Goal: Transaction & Acquisition: Purchase product/service

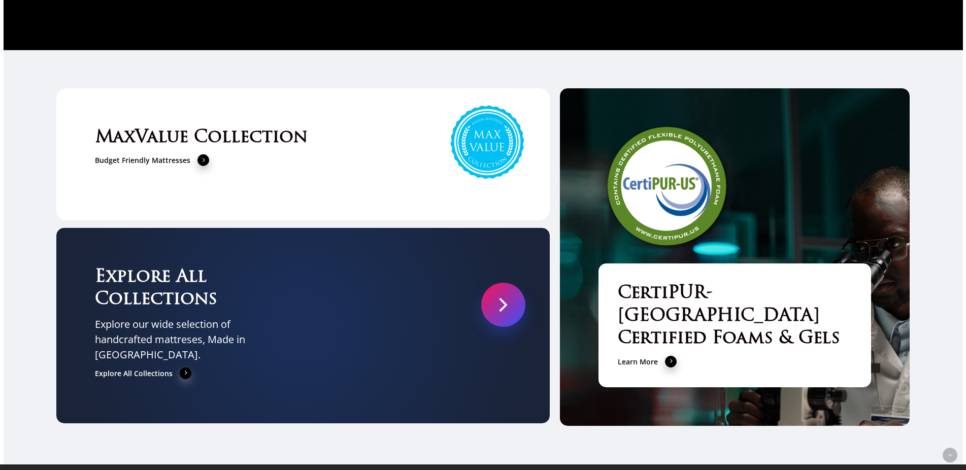
scroll to position [3522, 0]
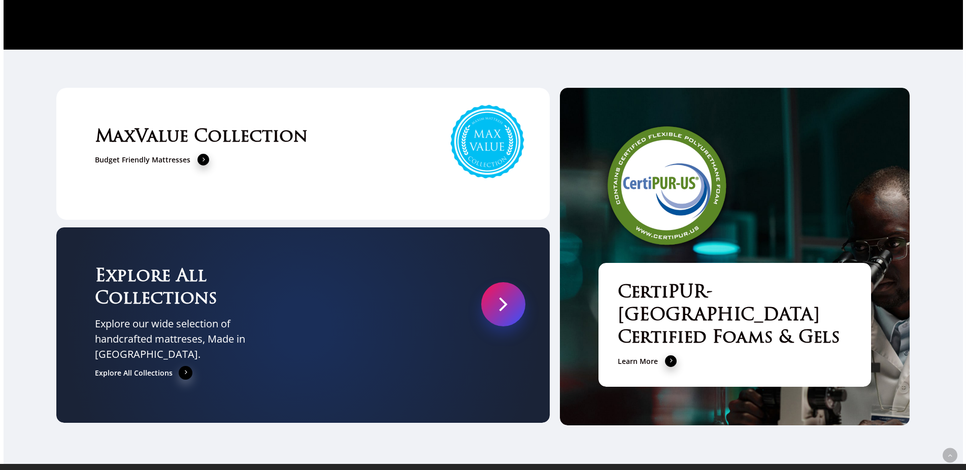
click at [140, 367] on link "Explore All Collections" at bounding box center [143, 373] width 97 height 12
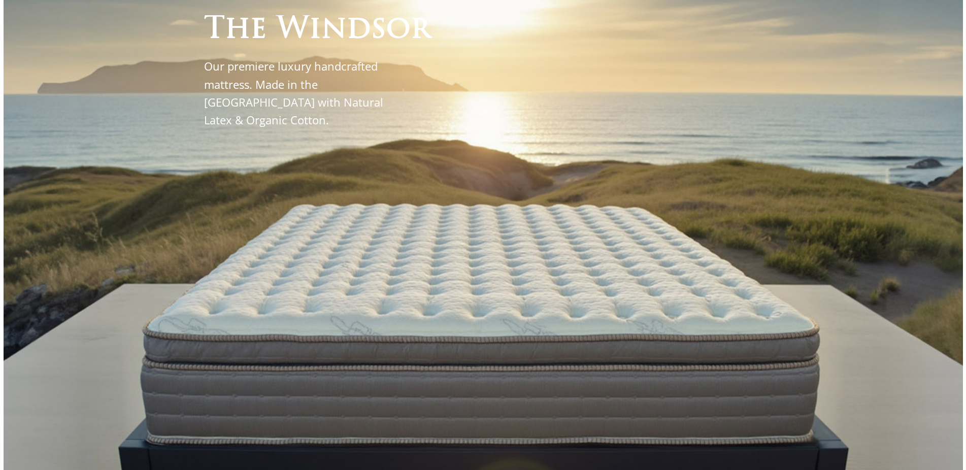
scroll to position [0, 0]
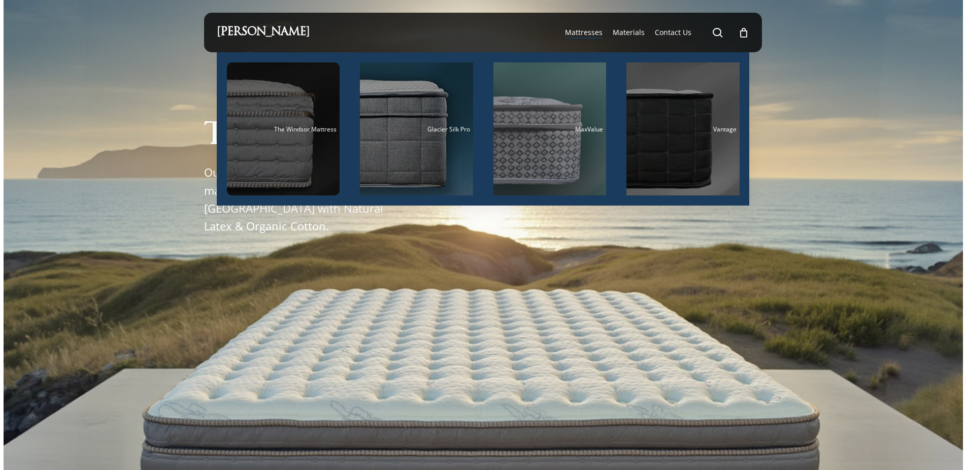
click at [284, 131] on span "The Windsor Mattress" at bounding box center [305, 129] width 62 height 9
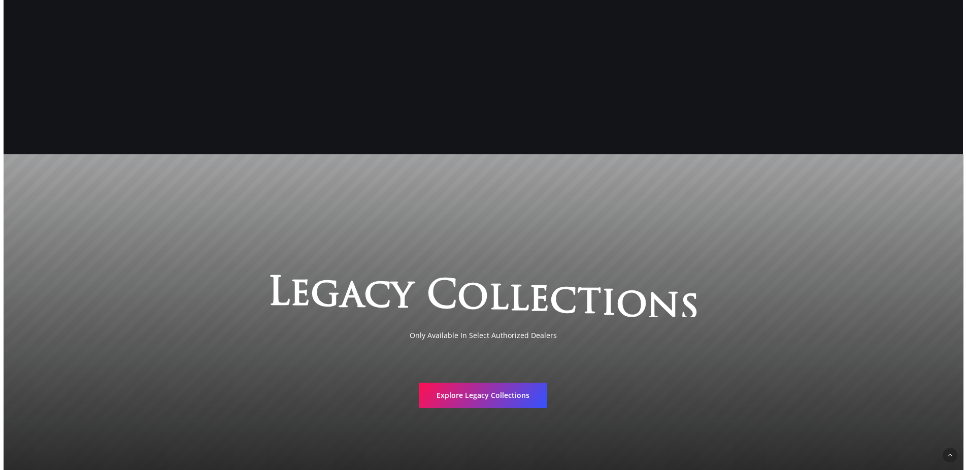
scroll to position [1970, 0]
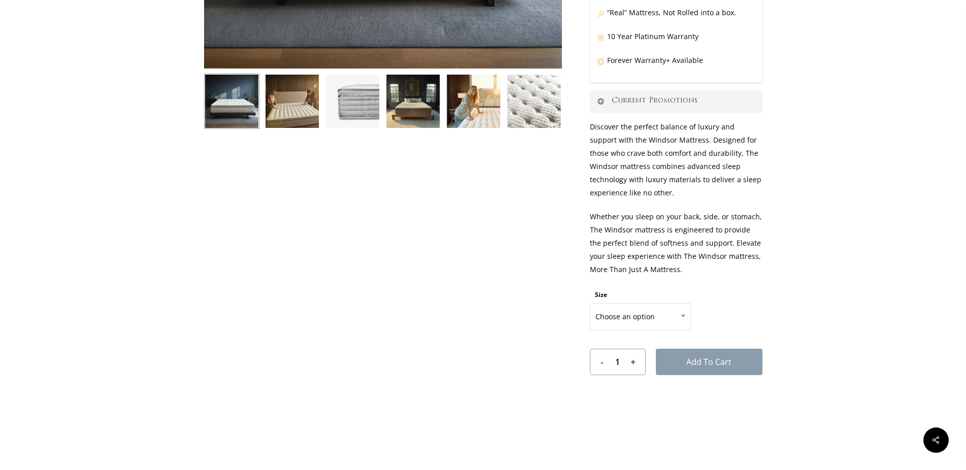
scroll to position [362, 0]
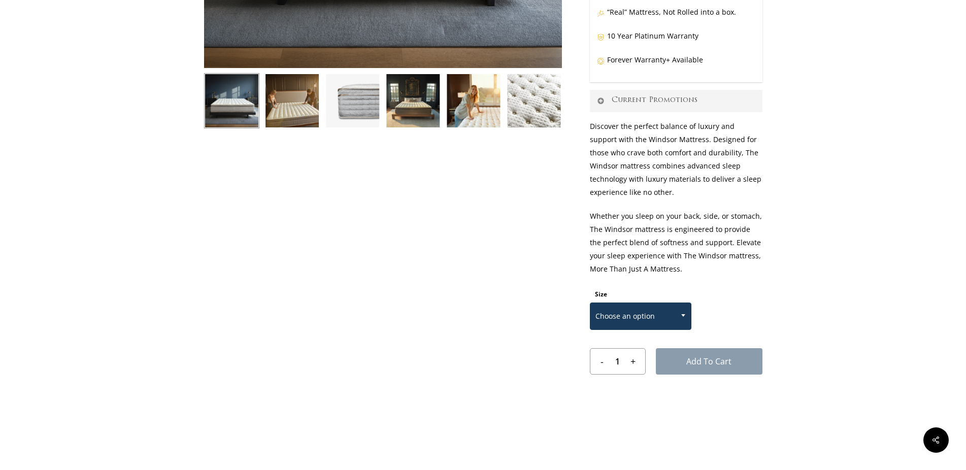
click at [682, 315] on b at bounding box center [683, 315] width 4 height 3
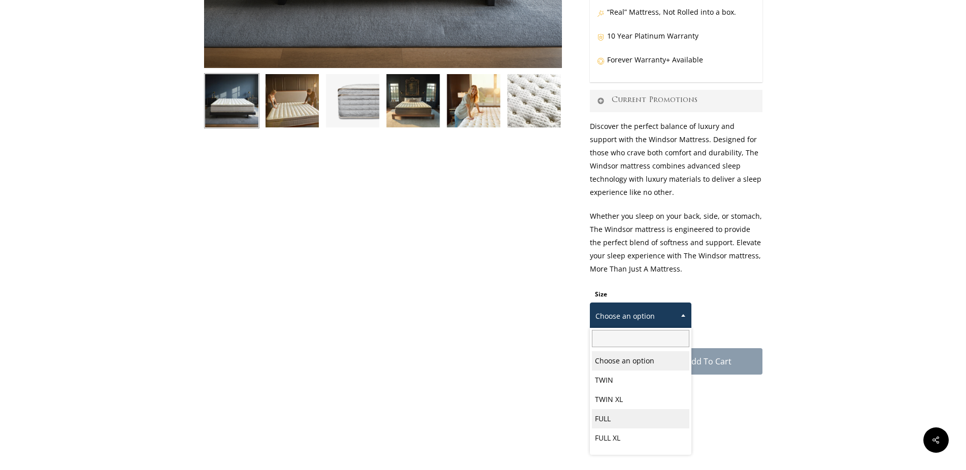
select select "FULL"
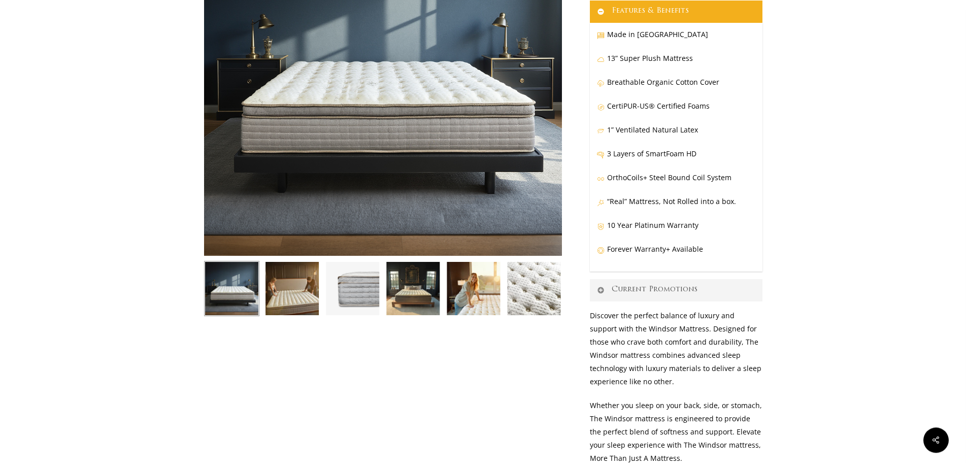
scroll to position [155, 0]
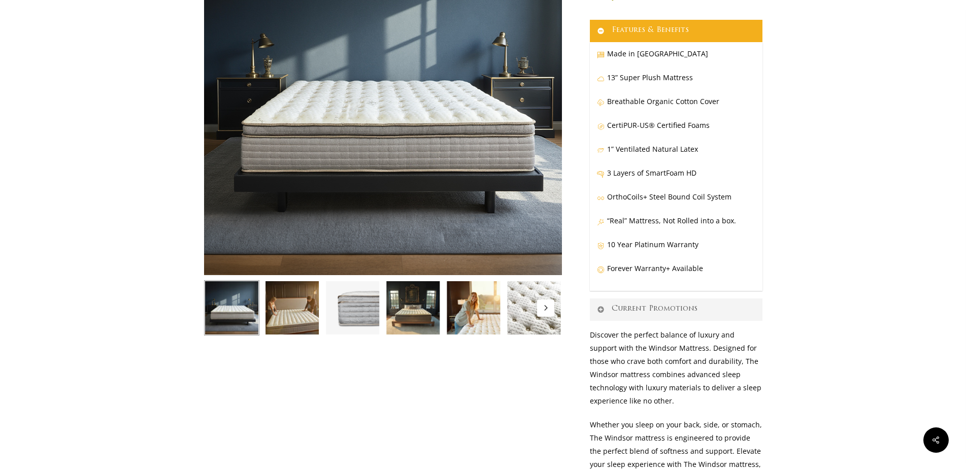
click at [286, 302] on img at bounding box center [291, 307] width 55 height 55
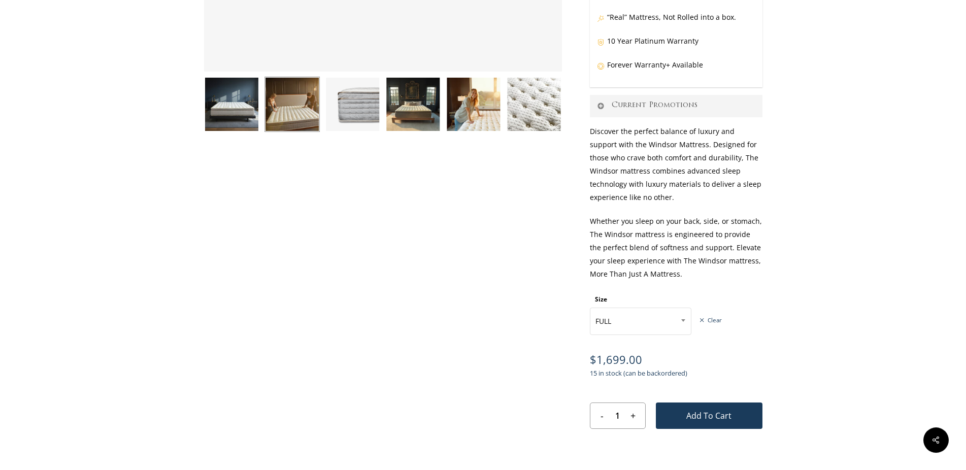
scroll to position [362, 0]
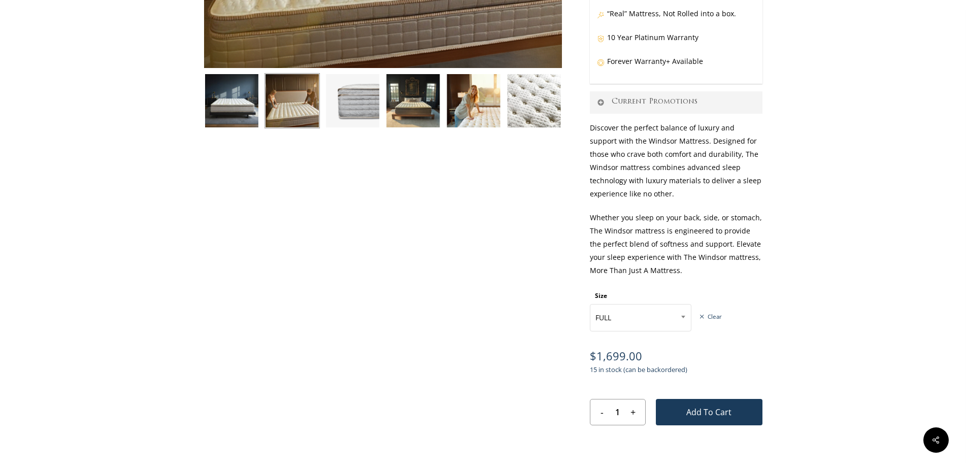
click at [419, 106] on img at bounding box center [412, 100] width 55 height 55
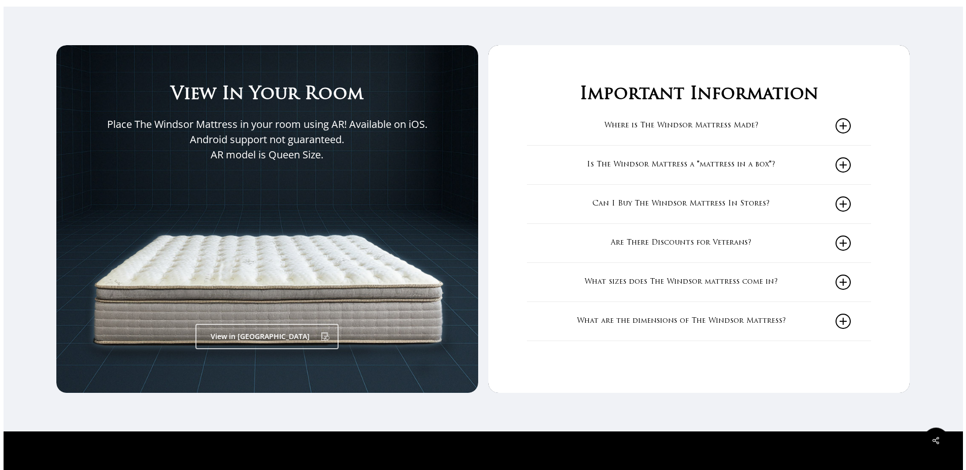
scroll to position [1708, 0]
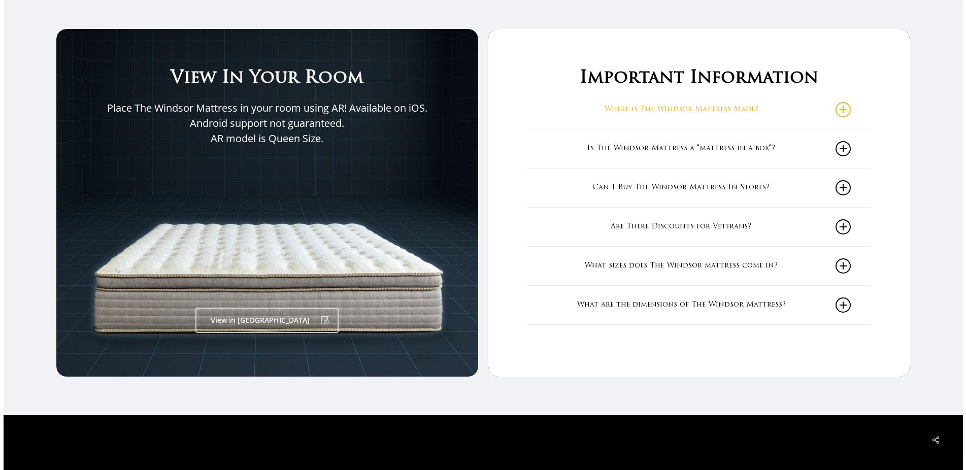
click at [848, 112] on icon at bounding box center [842, 109] width 15 height 15
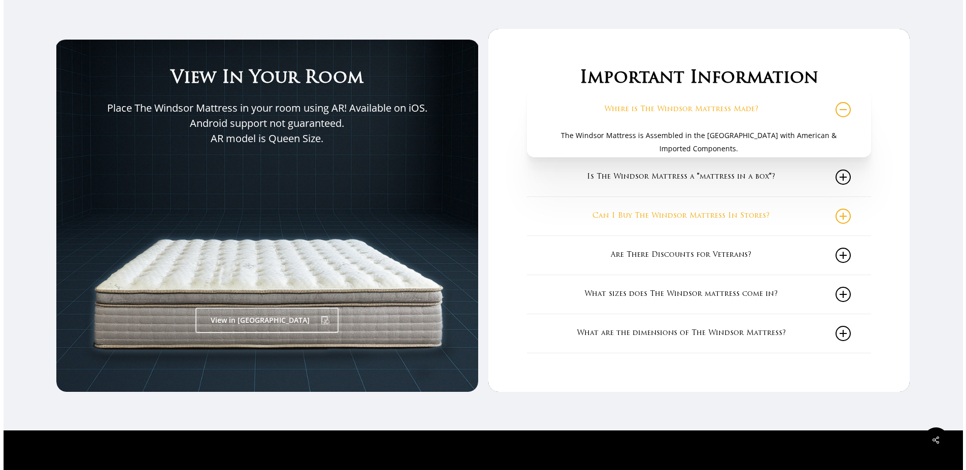
click at [848, 217] on icon at bounding box center [842, 216] width 15 height 15
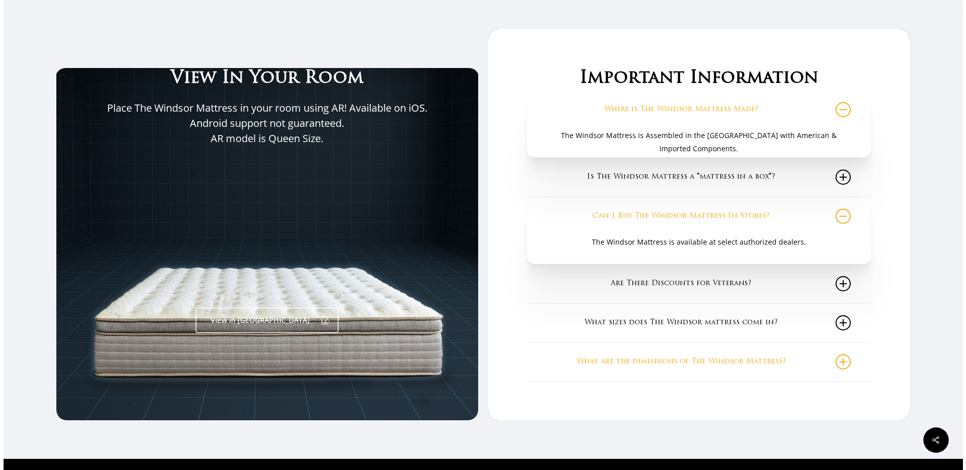
click at [845, 364] on icon at bounding box center [842, 361] width 15 height 15
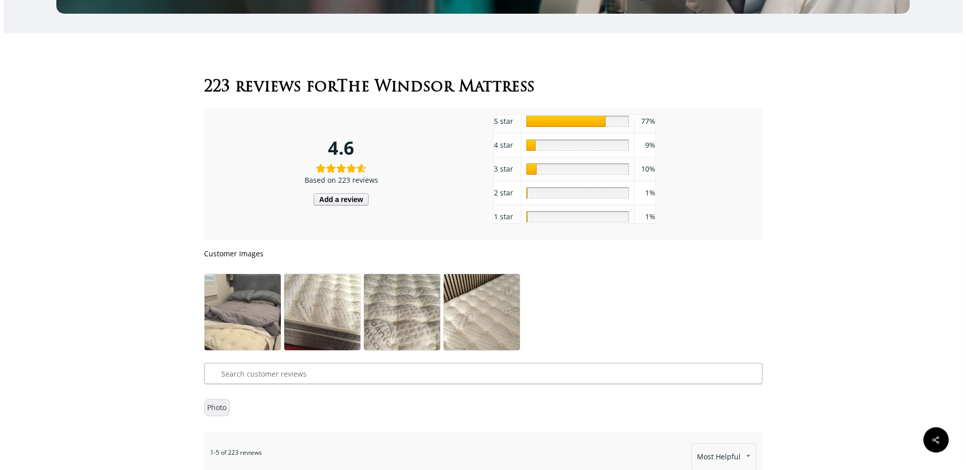
scroll to position [5745, 0]
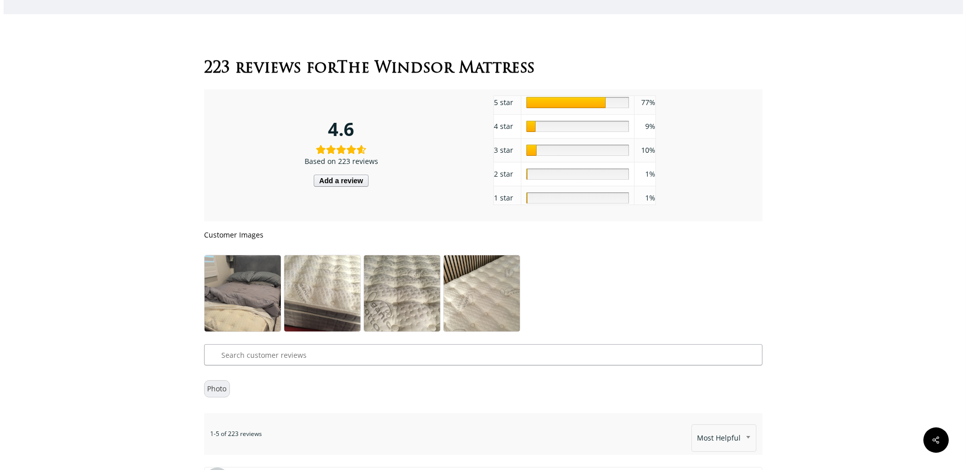
click at [225, 263] on img at bounding box center [242, 305] width 76 height 100
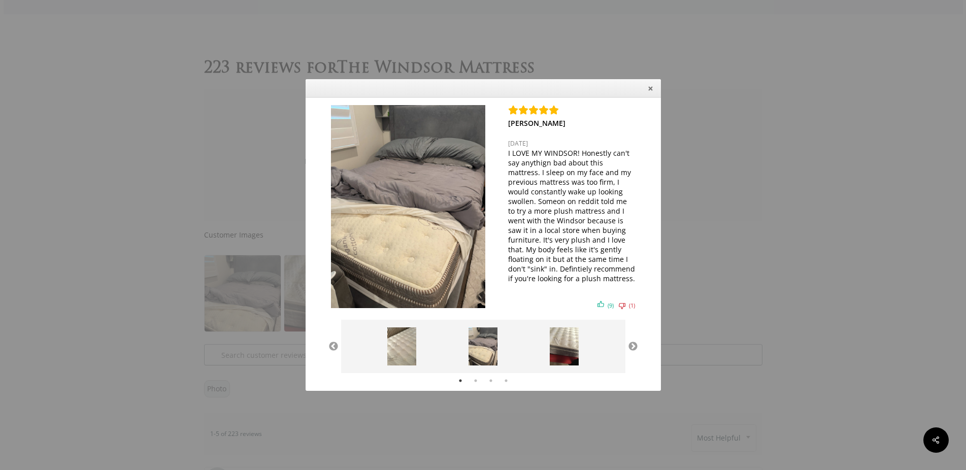
click at [146, 260] on div "[PERSON_NAME] [DATE] I LOVE MY WINDSOR! Honestly can't say anythign bad about t…" at bounding box center [483, 235] width 966 height 470
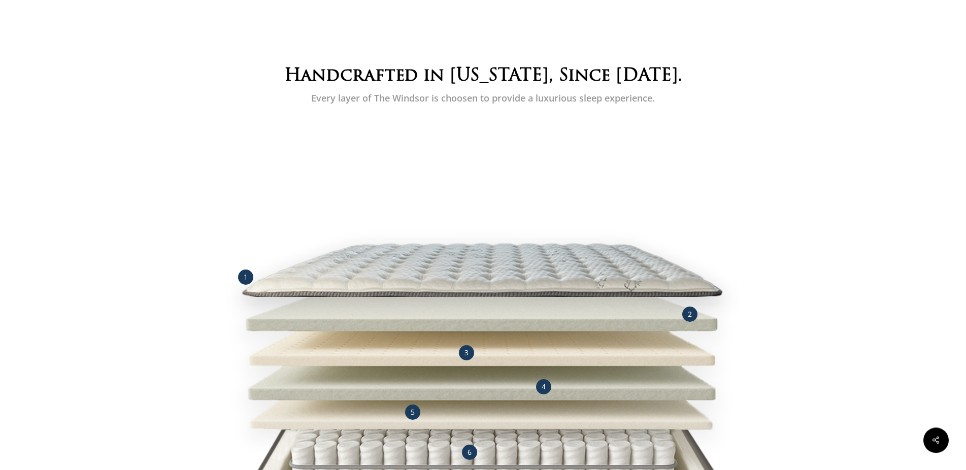
scroll to position [0, 0]
